Goal: Contribute content: Contribute content

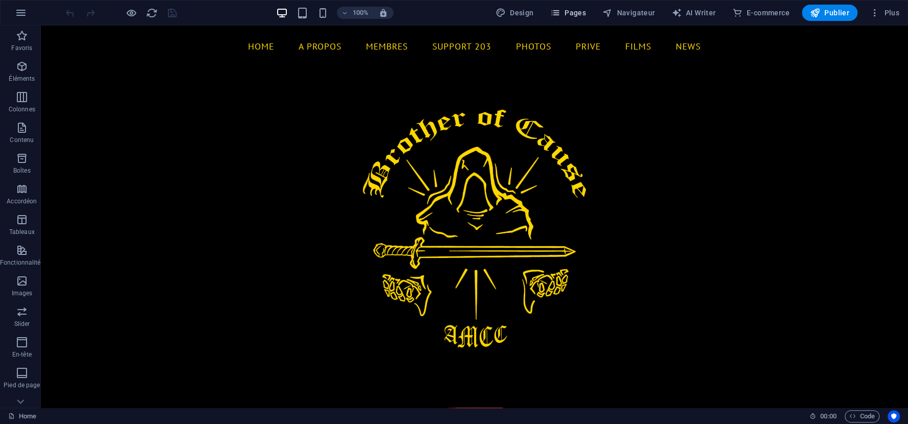
click at [572, 13] on span "Pages" at bounding box center [568, 13] width 36 height 10
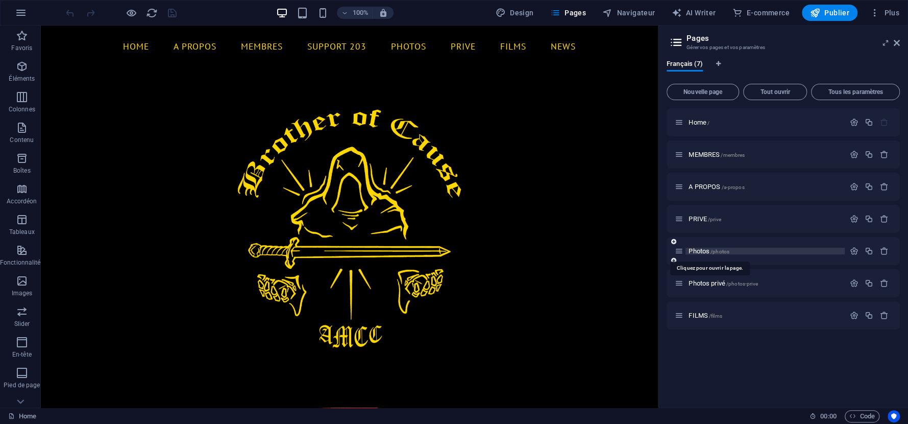
click at [702, 248] on span "Photos /photos" at bounding box center [708, 251] width 41 height 8
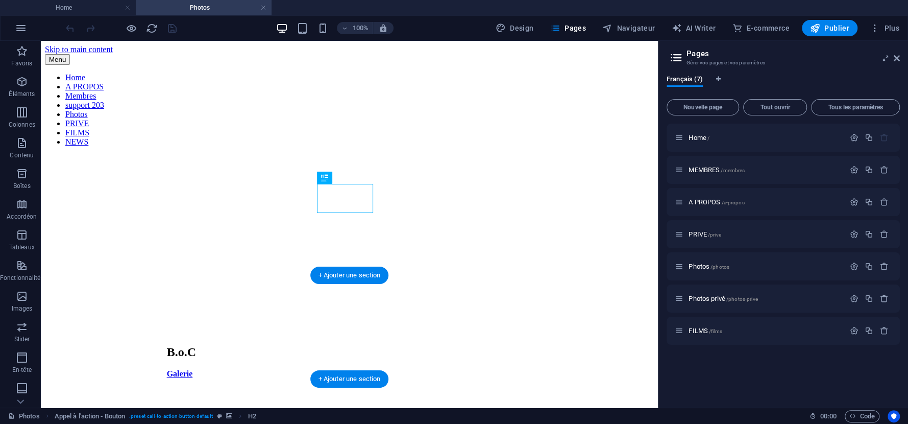
click at [448, 390] on figure at bounding box center [349, 390] width 365 height 0
select select "%"
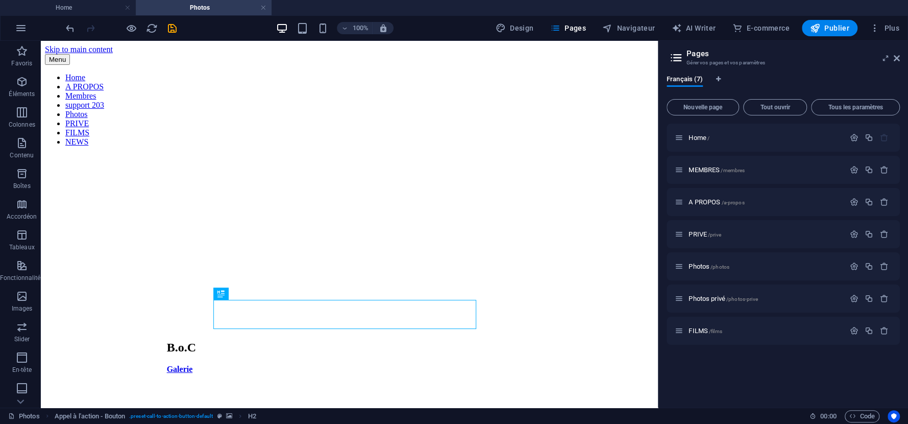
click at [607, 248] on div "Menu Home A PROPOS Membres support 203 Photos PRIVE FILMS NEWS B.o.C Galerie Mi…" at bounding box center [349, 396] width 609 height 684
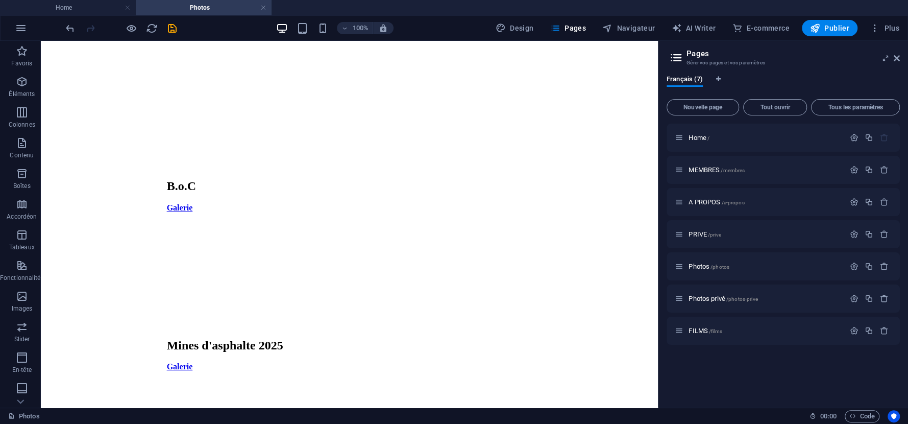
scroll to position [102, 0]
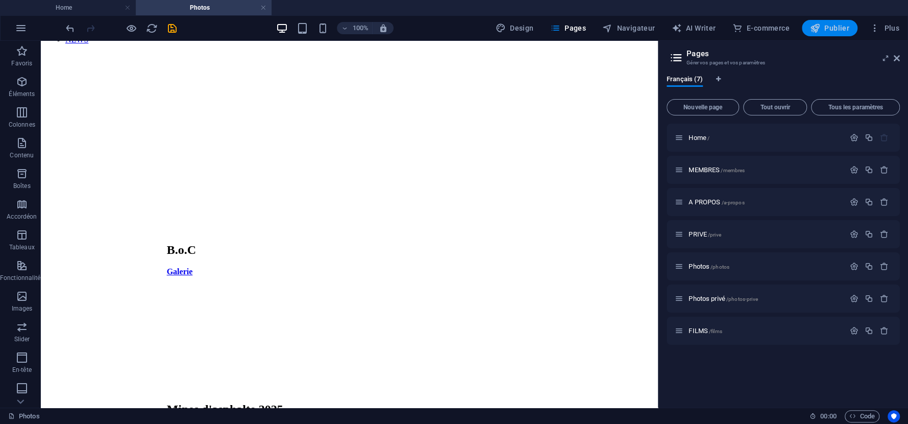
click at [836, 27] on span "Publier" at bounding box center [829, 28] width 39 height 10
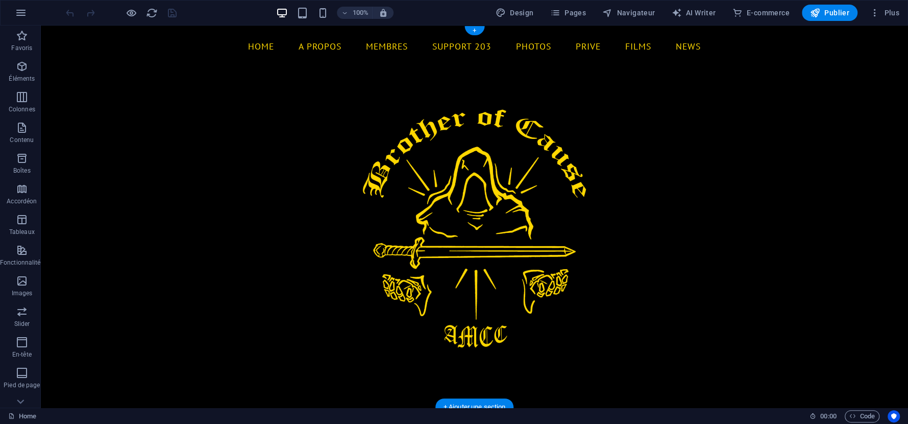
click at [657, 231] on figure at bounding box center [474, 217] width 867 height 382
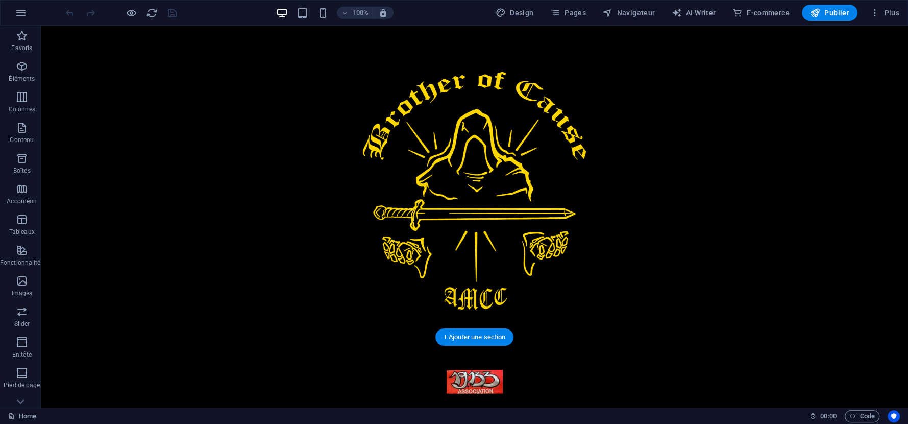
scroll to position [70, 0]
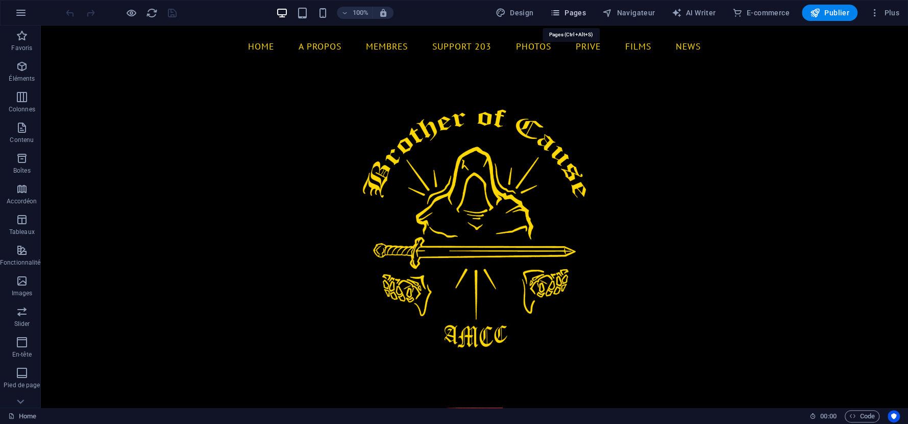
click at [581, 15] on span "Pages" at bounding box center [568, 13] width 36 height 10
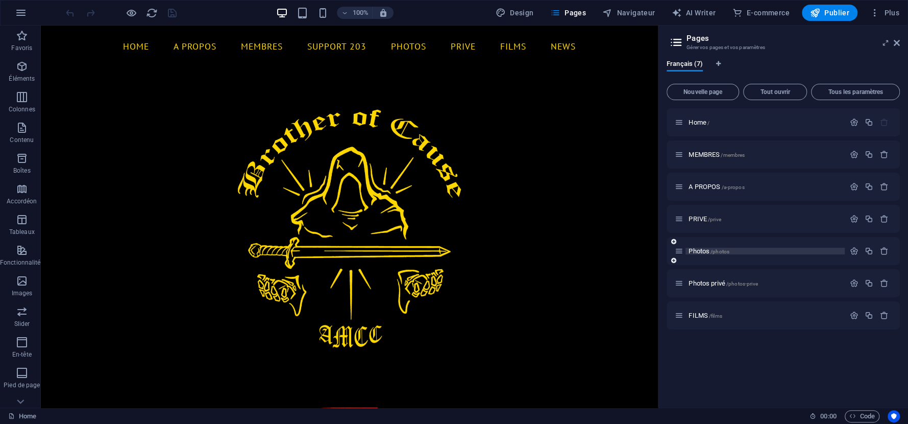
click at [723, 253] on span "/photos" at bounding box center [719, 252] width 19 height 6
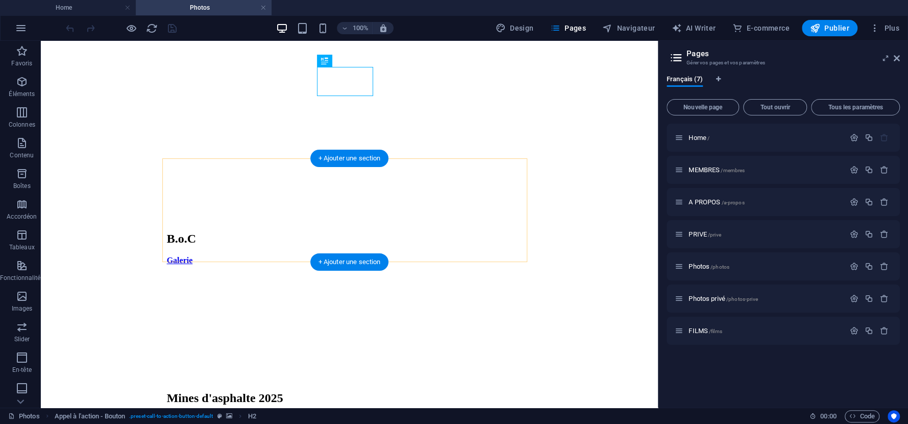
scroll to position [170, 0]
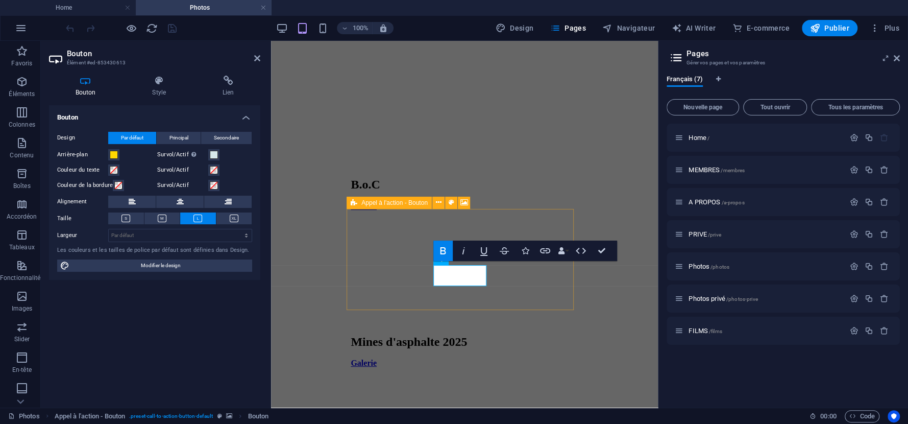
scroll to position [159, 0]
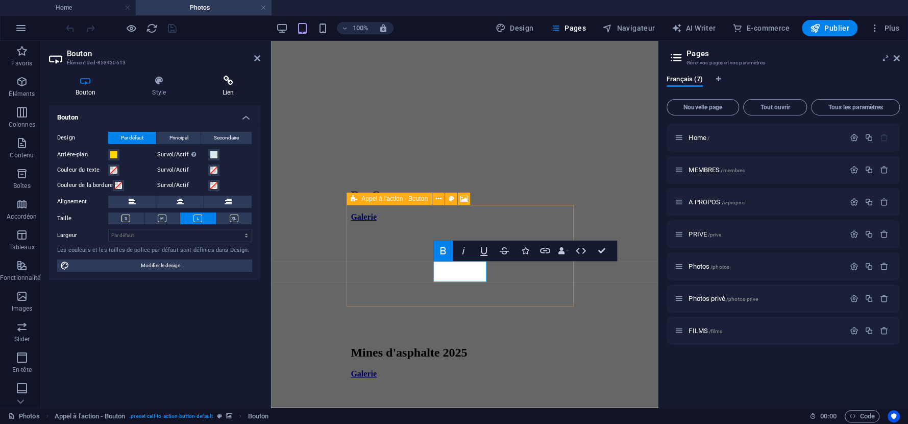
click at [228, 81] on icon at bounding box center [228, 81] width 64 height 10
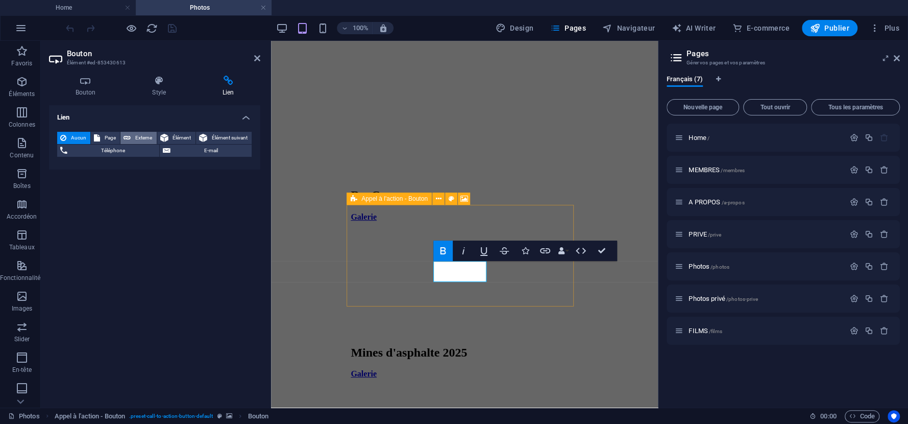
click at [140, 135] on span "Externe" at bounding box center [143, 138] width 19 height 12
select select "blank"
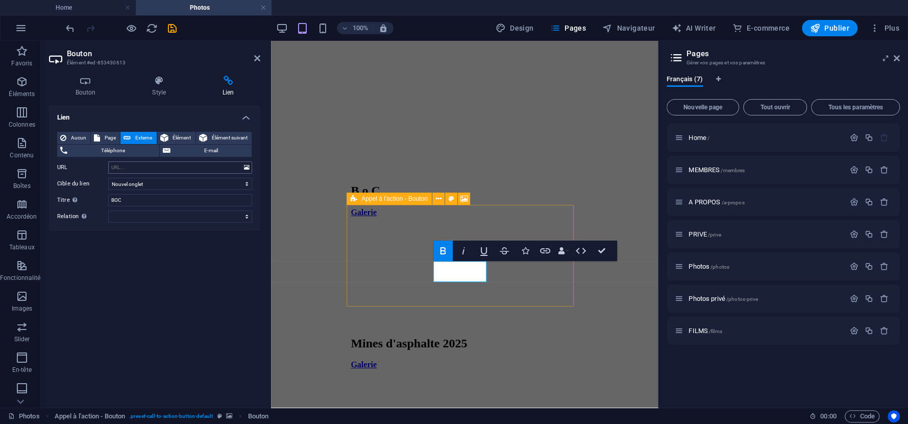
click at [132, 159] on div "Aucun Page Externe Élément Élément suivant Téléphone E-mail Page Home MEMBRES A…" at bounding box center [154, 177] width 195 height 91
click at [131, 167] on input "URL" at bounding box center [180, 167] width 144 height 12
click at [130, 167] on input "URL" at bounding box center [180, 167] width 144 height 12
paste input "https://chrislorduv.quickconnect.to/mo/sharing/tKK73vwKL"
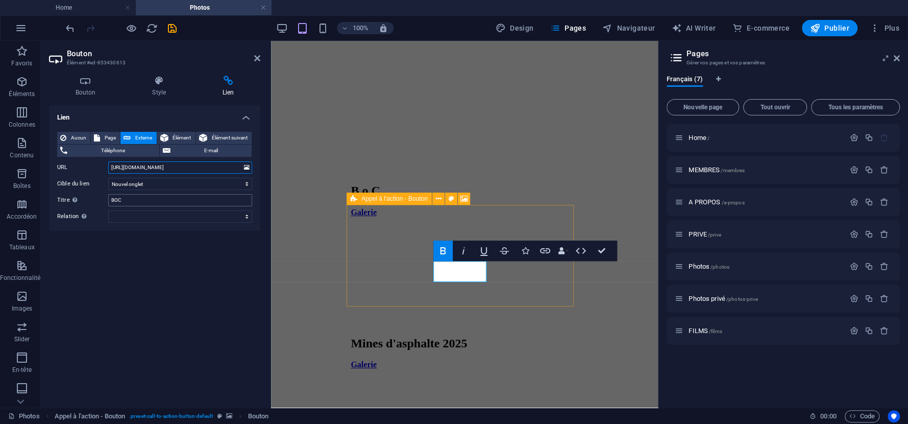
type input "https://chrislorduv.quickconnect.to/mo/sharing/tKK73vwKL"
drag, startPoint x: 133, startPoint y: 201, endPoint x: 102, endPoint y: 202, distance: 31.1
click at [102, 202] on div "Titre Description supplémentaire du lien. Celle-ci doit être différente du text…" at bounding box center [154, 200] width 195 height 12
type input "Cluehouse"
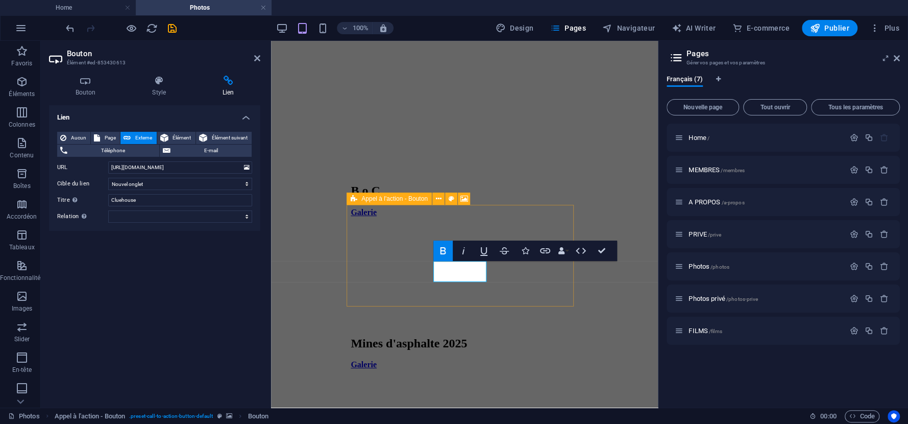
drag, startPoint x: 143, startPoint y: 263, endPoint x: 135, endPoint y: 263, distance: 7.7
click at [142, 263] on div "Lien Aucun Page Externe Élément Élément suivant Téléphone E-mail Page Home MEMB…" at bounding box center [154, 252] width 211 height 294
click at [149, 184] on select "Nouvel onglet Même onglet Superposition" at bounding box center [180, 184] width 144 height 12
click at [172, 29] on icon "save" at bounding box center [172, 28] width 12 height 12
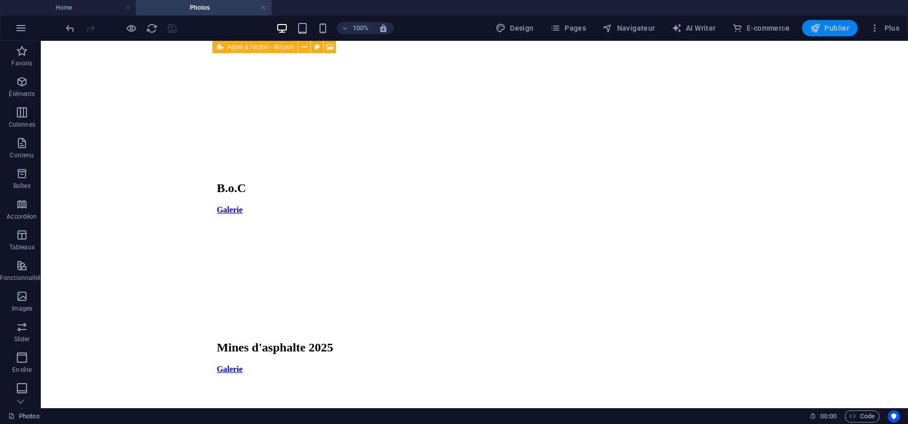
click at [820, 33] on button "Publier" at bounding box center [830, 28] width 56 height 16
